Goal: Find specific page/section: Find specific page/section

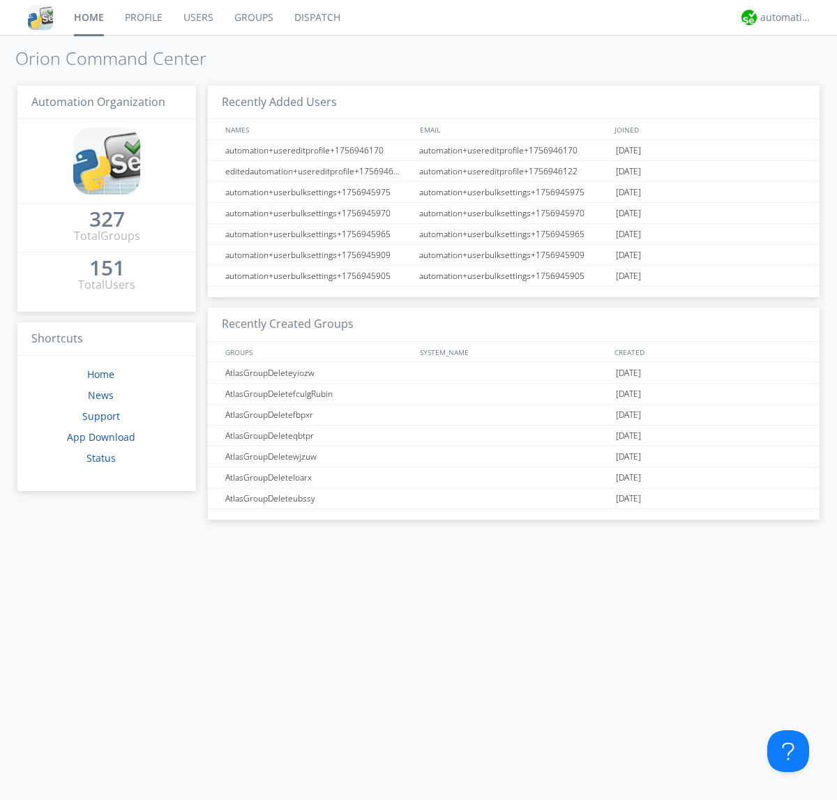
click at [316, 17] on link "Dispatch" at bounding box center [317, 17] width 67 height 35
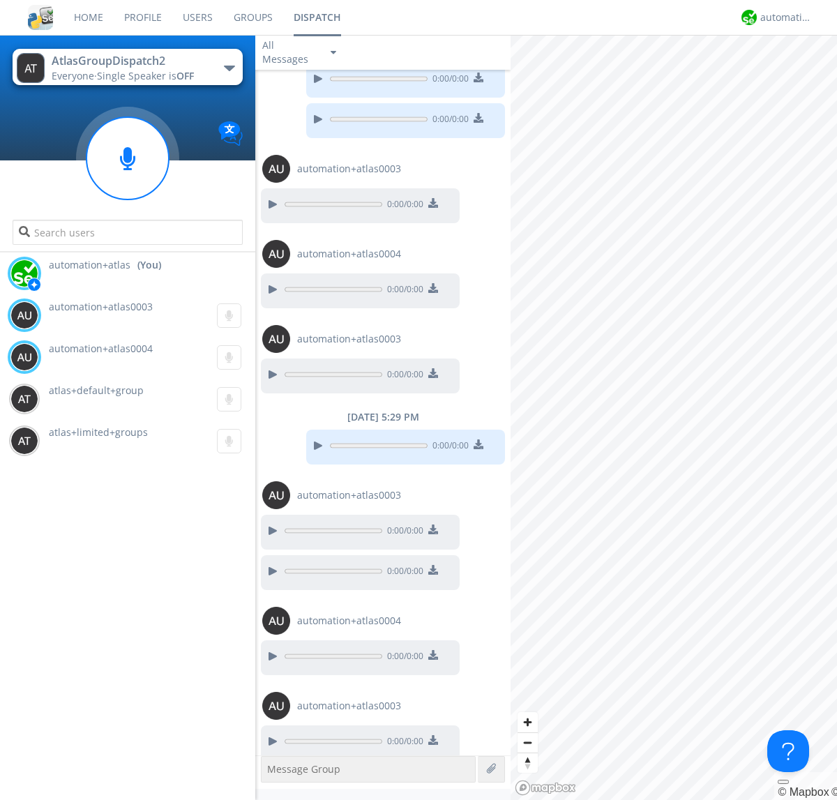
scroll to position [48, 0]
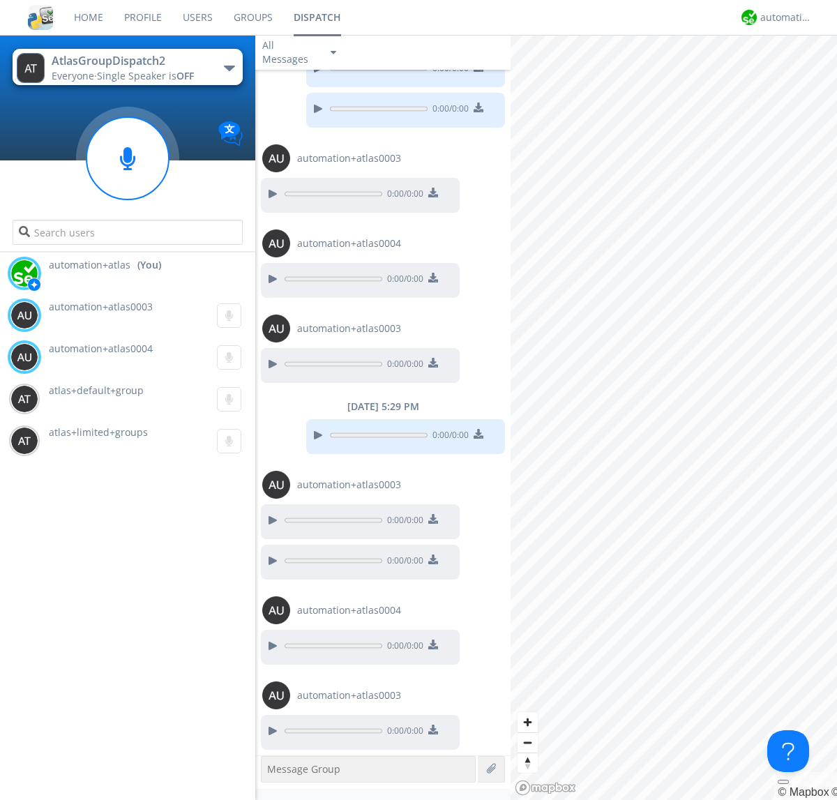
click at [229, 68] on div "button" at bounding box center [229, 69] width 11 height 6
click at [0, 0] on span "AtlasGroupDispatch" at bounding box center [0, 0] width 0 height 0
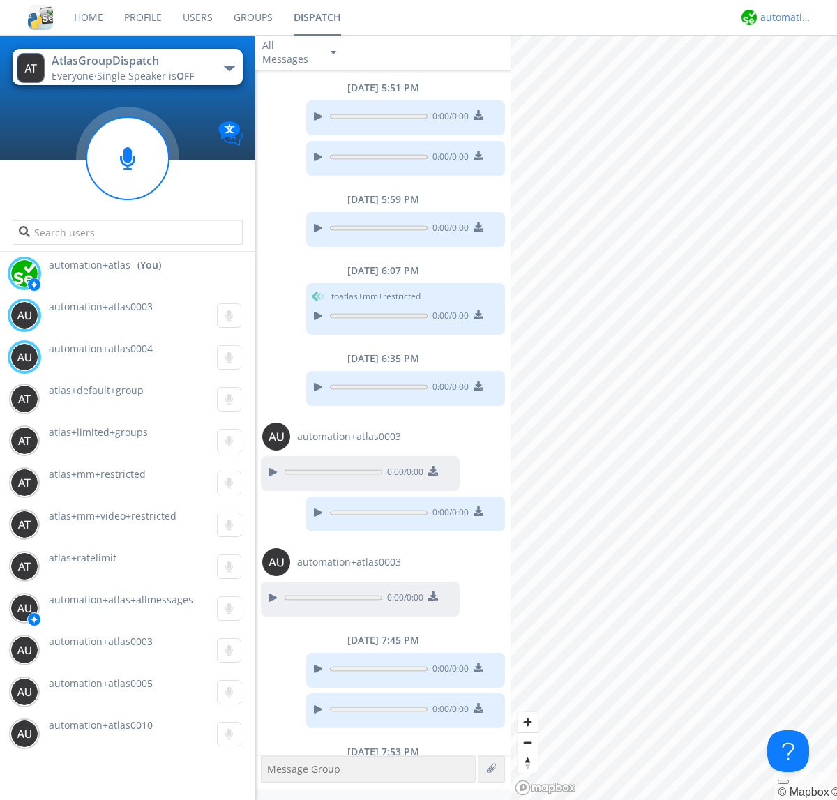
click at [782, 17] on div "automation+atlas" at bounding box center [786, 17] width 52 height 14
